Goal: Information Seeking & Learning: Learn about a topic

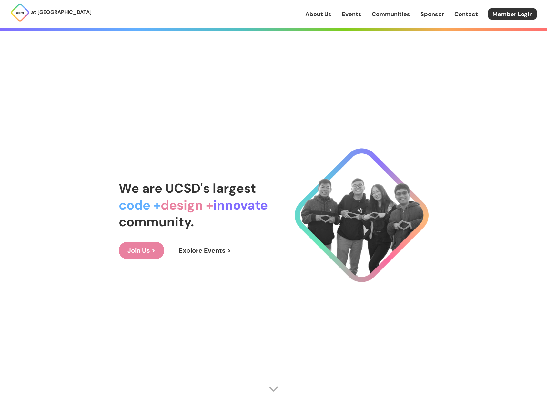
click at [186, 255] on link "Explore Events >" at bounding box center [205, 250] width 70 height 17
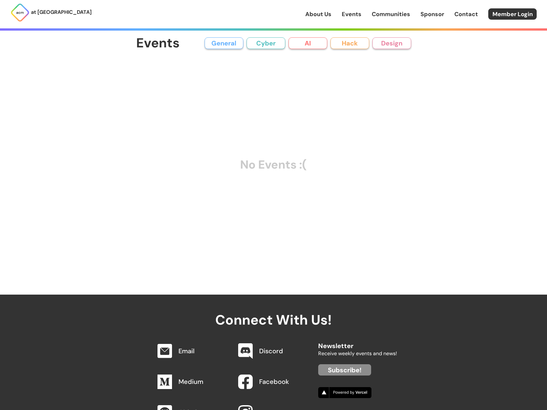
click at [221, 37] on button "General" at bounding box center [224, 43] width 39 height 12
click at [273, 42] on button "Cyber" at bounding box center [266, 43] width 39 height 12
click at [305, 43] on button "AI" at bounding box center [307, 43] width 39 height 12
click at [347, 45] on button "Hack" at bounding box center [349, 43] width 39 height 12
click at [388, 44] on button "Design" at bounding box center [391, 43] width 39 height 12
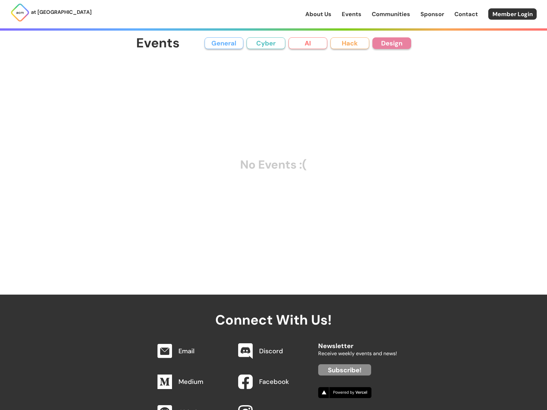
click at [353, 15] on link "Events" at bounding box center [352, 14] width 20 height 8
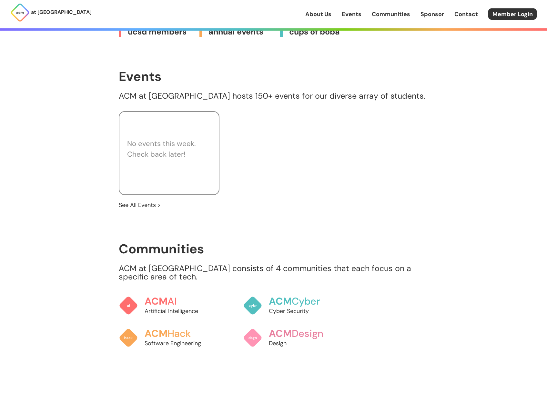
scroll to position [484, 0]
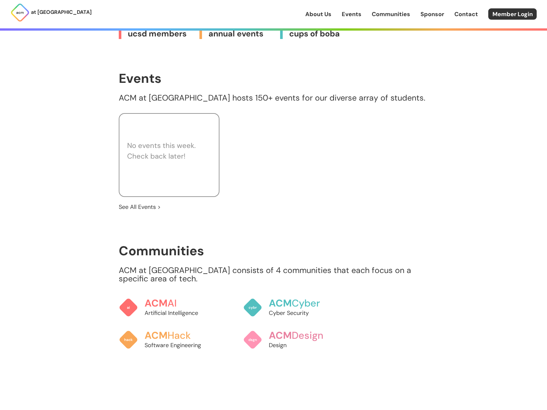
click at [146, 203] on link "See All Events >" at bounding box center [140, 207] width 42 height 8
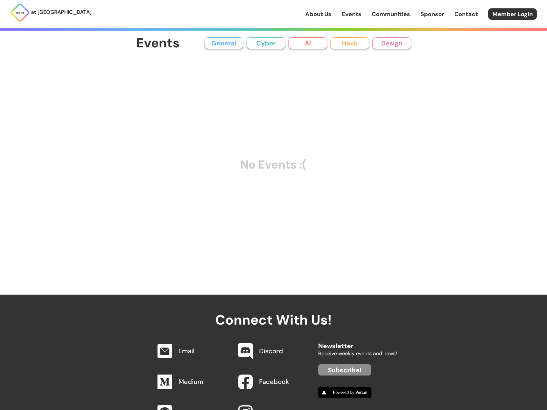
click at [351, 14] on link "Events" at bounding box center [352, 14] width 20 height 8
click at [353, 13] on link "Events" at bounding box center [352, 14] width 20 height 8
click at [315, 20] on div "at [GEOGRAPHIC_DATA] About Us Events Communities Sponsor Contact Member Login" at bounding box center [273, 14] width 547 height 28
click at [317, 15] on link "About Us" at bounding box center [318, 14] width 26 height 8
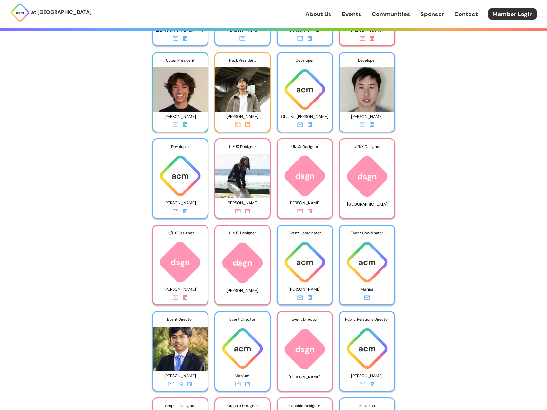
scroll to position [1449, 0]
